Goal: Task Accomplishment & Management: Complete application form

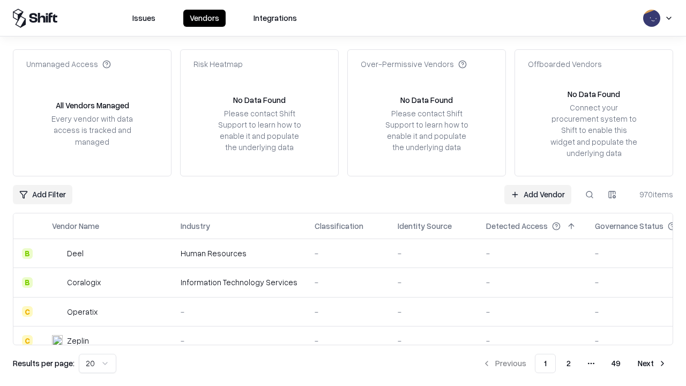
click at [537, 194] on link "Add Vendor" at bounding box center [537, 194] width 67 height 19
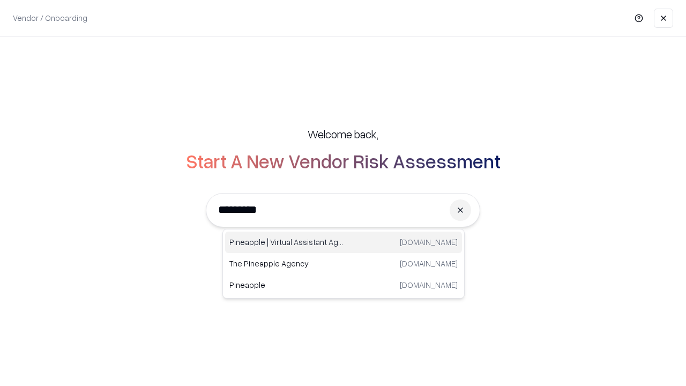
click at [343, 242] on div "Pineapple | Virtual Assistant Agency [DOMAIN_NAME]" at bounding box center [343, 241] width 237 height 21
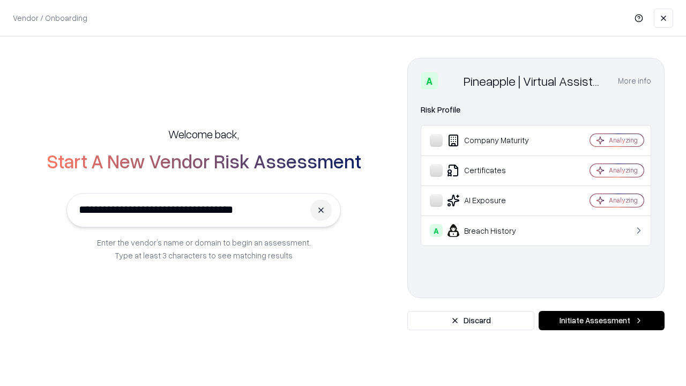
type input "**********"
click at [601, 320] on button "Initiate Assessment" at bounding box center [601, 320] width 126 height 19
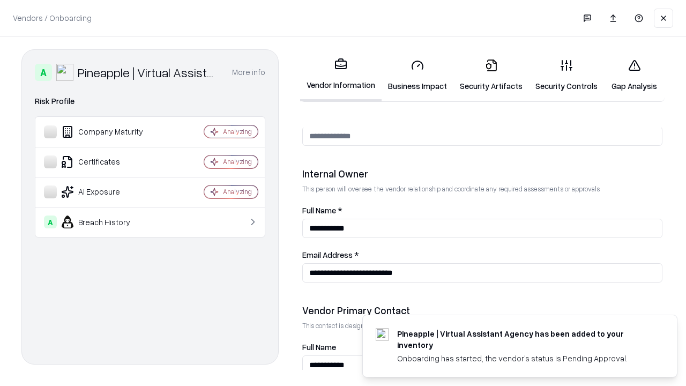
scroll to position [555, 0]
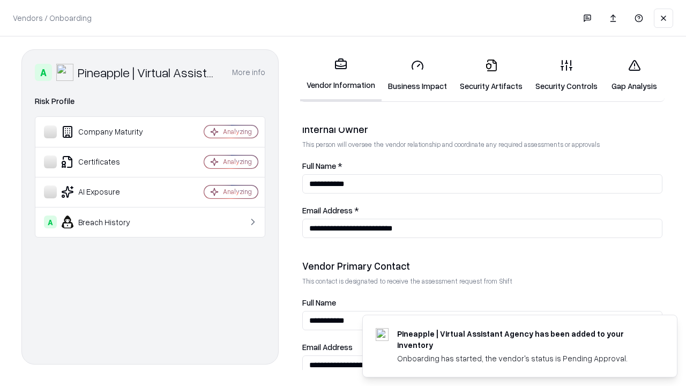
click at [417, 75] on link "Business Impact" at bounding box center [417, 75] width 72 height 50
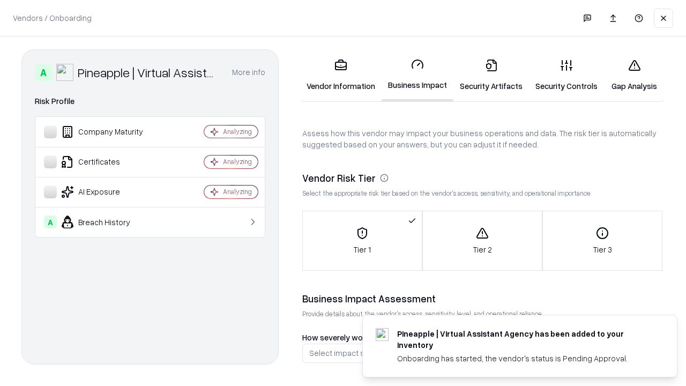
click at [634, 75] on link "Gap Analysis" at bounding box center [634, 75] width 61 height 50
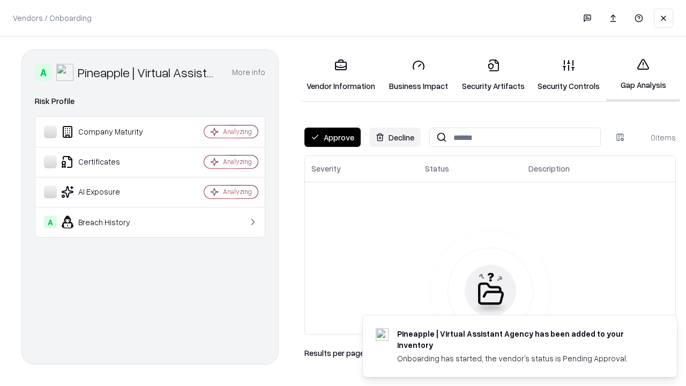
click at [332, 137] on button "Approve" at bounding box center [332, 137] width 56 height 19
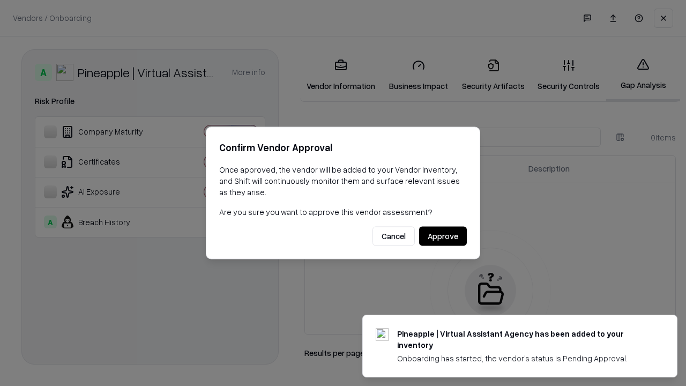
click at [443, 236] on button "Approve" at bounding box center [443, 236] width 48 height 19
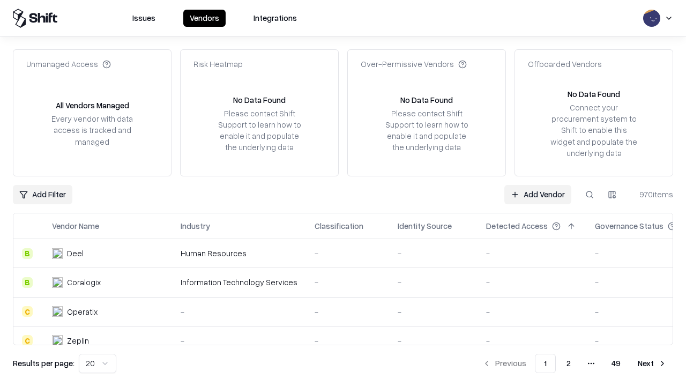
type input "**********"
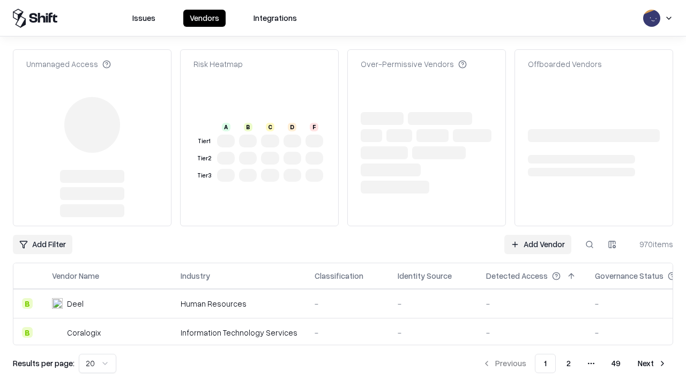
click at [537, 235] on link "Add Vendor" at bounding box center [537, 244] width 67 height 19
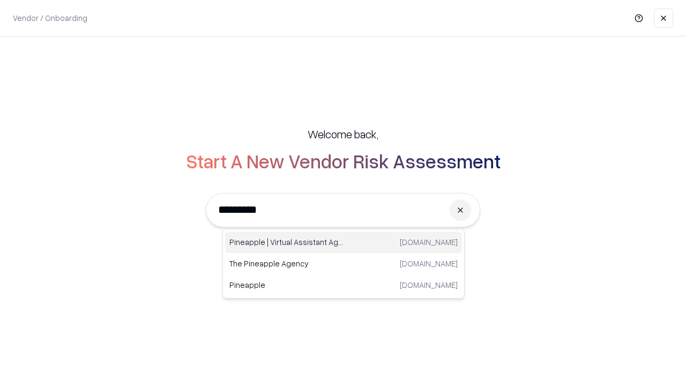
click at [343, 242] on div "Pineapple | Virtual Assistant Agency [DOMAIN_NAME]" at bounding box center [343, 241] width 237 height 21
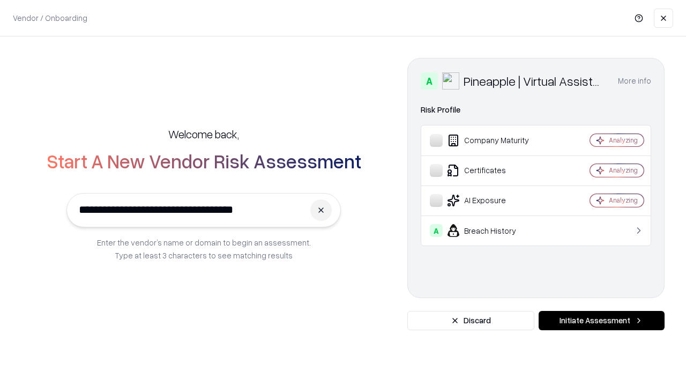
type input "**********"
click at [601, 320] on button "Initiate Assessment" at bounding box center [601, 320] width 126 height 19
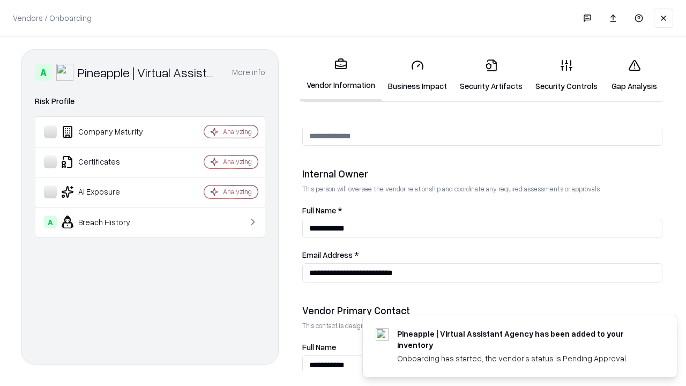
scroll to position [555, 0]
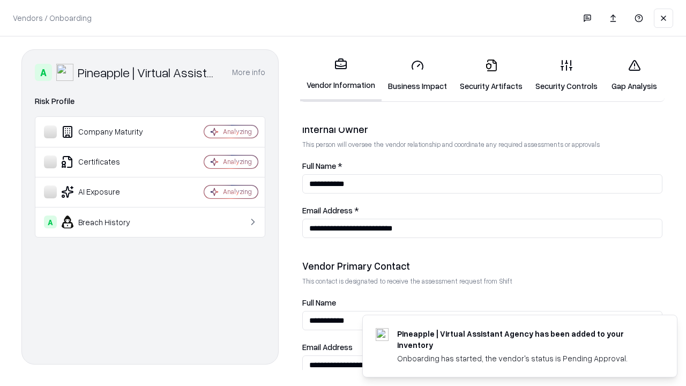
click at [634, 75] on link "Gap Analysis" at bounding box center [634, 75] width 61 height 50
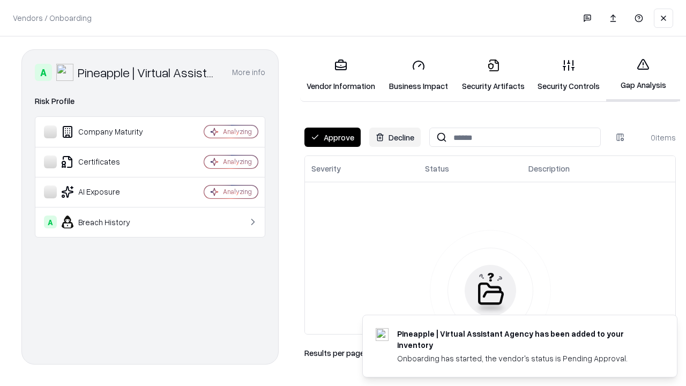
click at [332, 137] on button "Approve" at bounding box center [332, 137] width 56 height 19
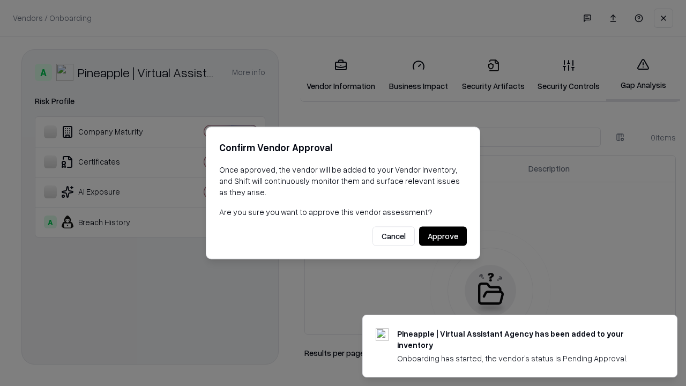
click at [443, 236] on button "Approve" at bounding box center [443, 236] width 48 height 19
